Goal: Navigation & Orientation: Understand site structure

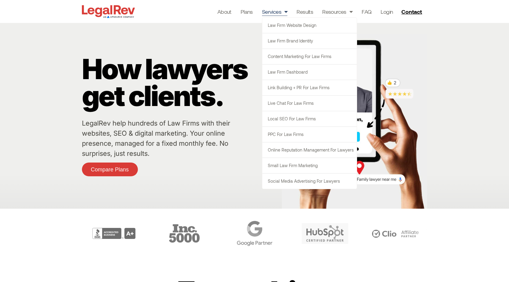
click at [274, 12] on link "Services" at bounding box center [275, 11] width 26 height 9
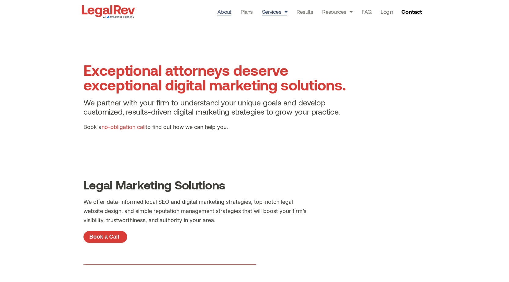
click at [219, 11] on link "About" at bounding box center [224, 11] width 14 height 9
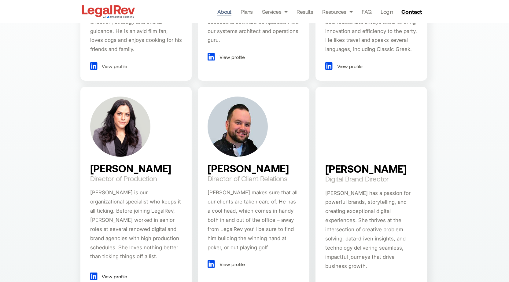
scroll to position [489, 0]
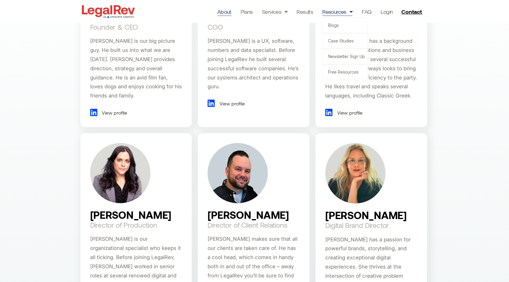
click at [331, 11] on link "Resources" at bounding box center [337, 11] width 30 height 9
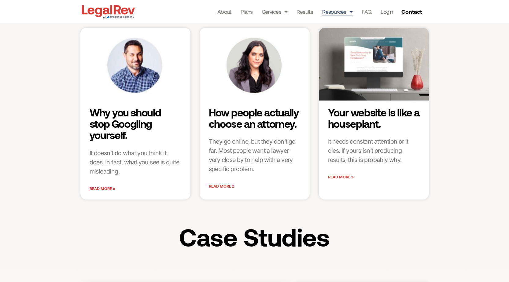
scroll to position [61, 0]
